Goal: Navigation & Orientation: Find specific page/section

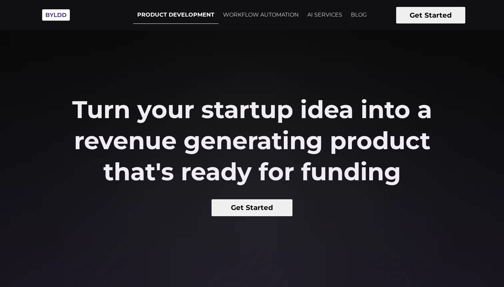
click at [194, 14] on link "PRODUCT DEVELOPMENT" at bounding box center [175, 15] width 85 height 18
click at [64, 17] on img at bounding box center [56, 15] width 35 height 19
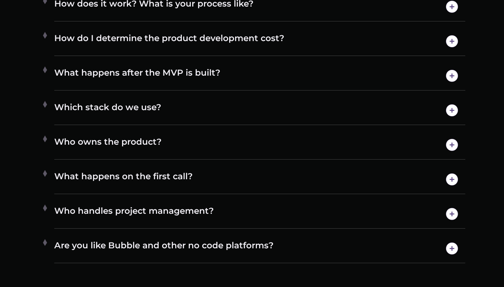
scroll to position [3767, 0]
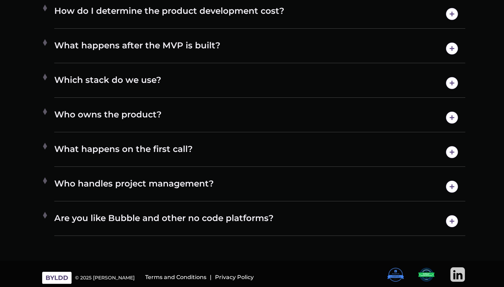
click at [461, 273] on img at bounding box center [458, 275] width 15 height 15
